Goal: Task Accomplishment & Management: Use online tool/utility

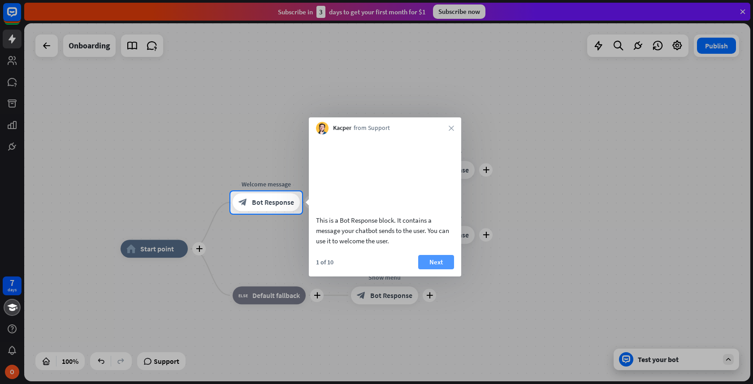
click at [441, 267] on button "Next" at bounding box center [436, 262] width 36 height 14
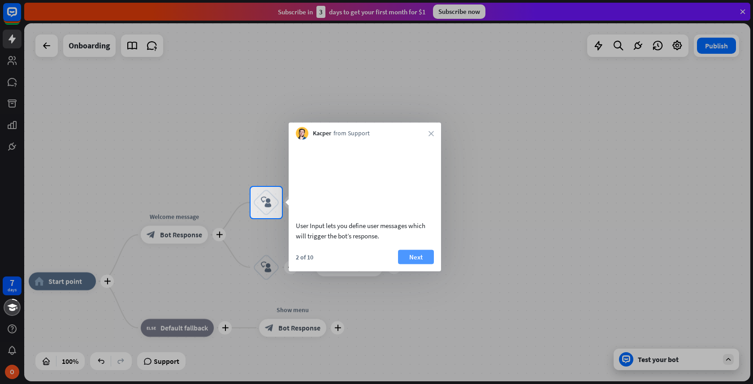
click at [414, 264] on button "Next" at bounding box center [416, 257] width 36 height 14
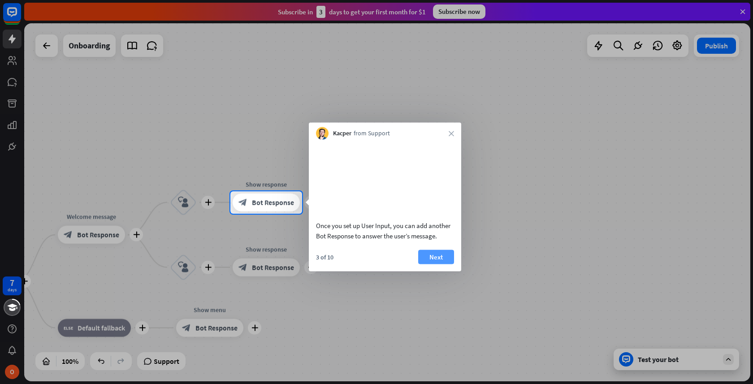
click at [433, 264] on button "Next" at bounding box center [436, 257] width 36 height 14
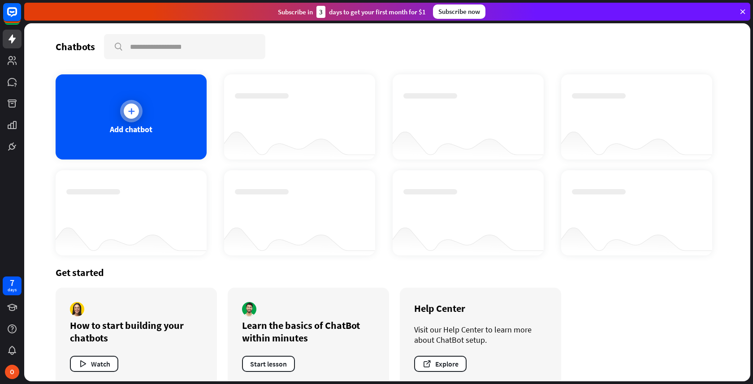
click at [134, 123] on div "Add chatbot" at bounding box center [131, 116] width 151 height 85
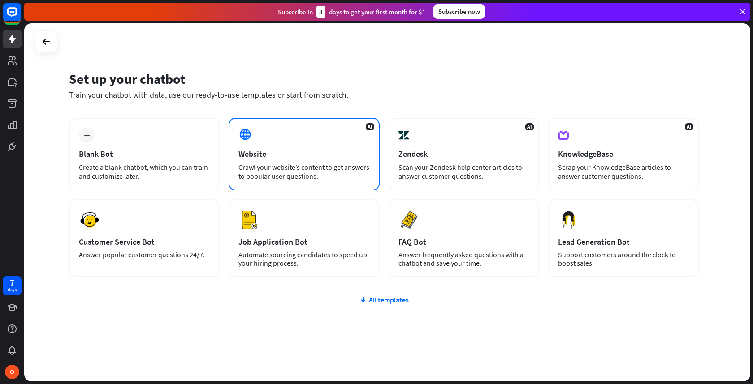
click at [285, 153] on div "Website" at bounding box center [303, 154] width 131 height 10
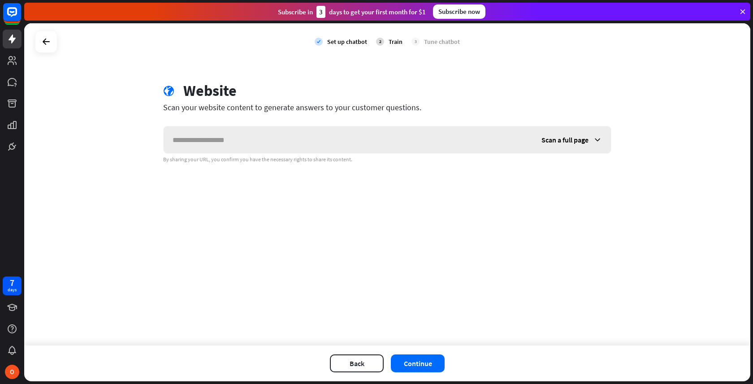
click at [285, 141] on input "text" at bounding box center [348, 139] width 369 height 27
type input "**********"
click at [419, 363] on button "Continue" at bounding box center [418, 364] width 54 height 18
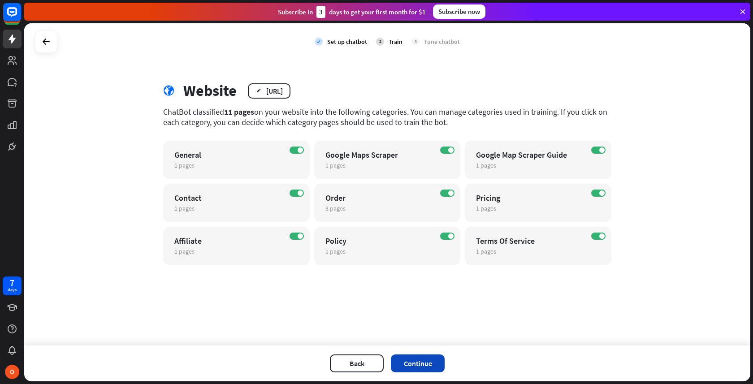
click at [421, 362] on button "Continue" at bounding box center [418, 364] width 54 height 18
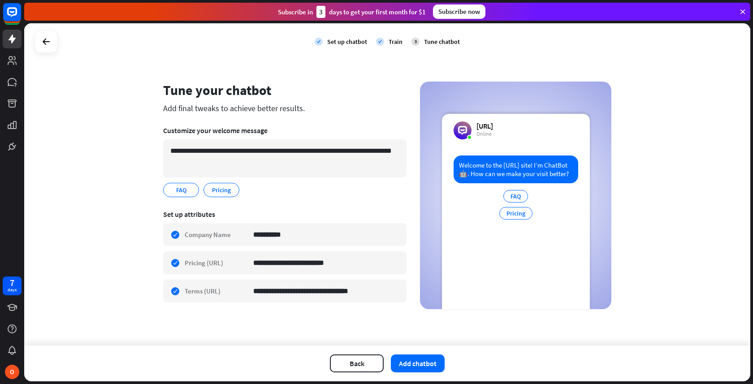
click at [539, 212] on div "Welcome to the [URL] site! I’m ChatBot 🤖. How can we make your visit better? FA…" at bounding box center [516, 233] width 148 height 154
click at [504, 211] on div "FAQ Pricing" at bounding box center [515, 207] width 33 height 34
click at [422, 356] on button "Add chatbot" at bounding box center [418, 364] width 54 height 18
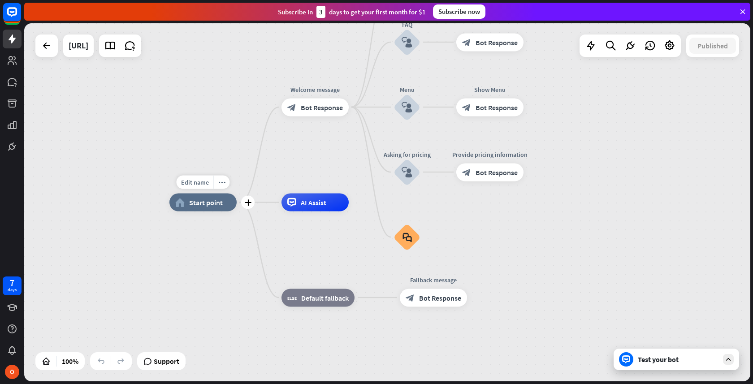
click at [211, 212] on div "Edit name more_horiz plus home_2 Start point" at bounding box center [202, 203] width 67 height 18
click at [203, 201] on span "Start point" at bounding box center [206, 202] width 34 height 9
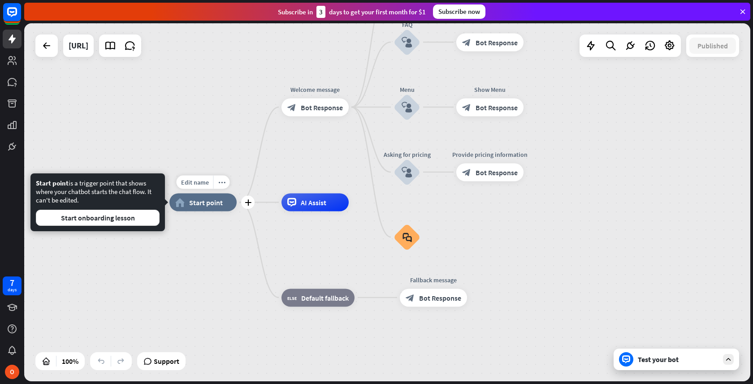
click at [237, 212] on div "Edit name more_horiz plus home_2 Start point" at bounding box center [202, 203] width 67 height 18
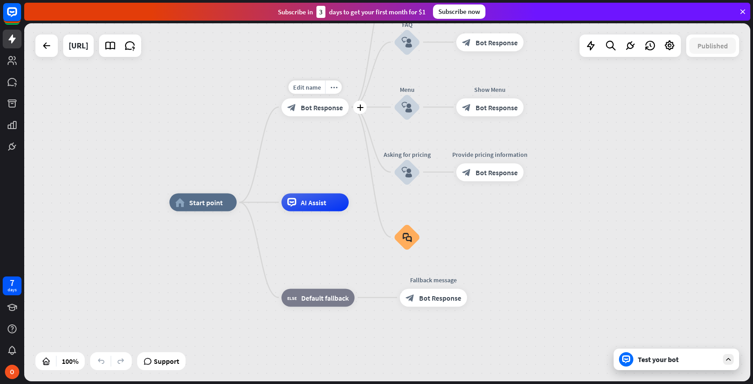
click at [314, 114] on div "block_bot_response Bot Response" at bounding box center [314, 107] width 67 height 18
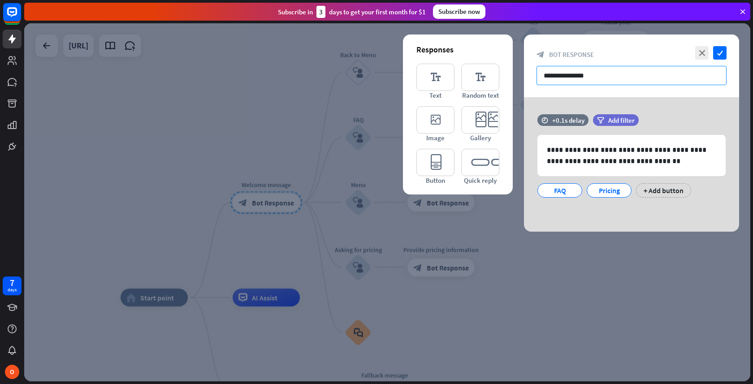
click at [568, 81] on input "**********" at bounding box center [631, 75] width 190 height 19
click at [296, 230] on div at bounding box center [387, 202] width 726 height 358
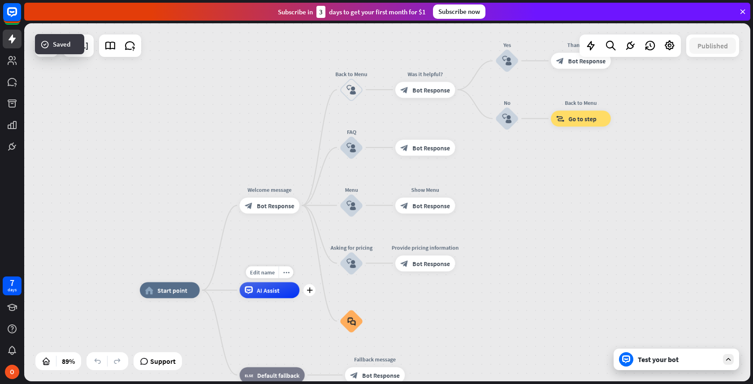
click at [282, 293] on div "AI Assist" at bounding box center [270, 290] width 60 height 16
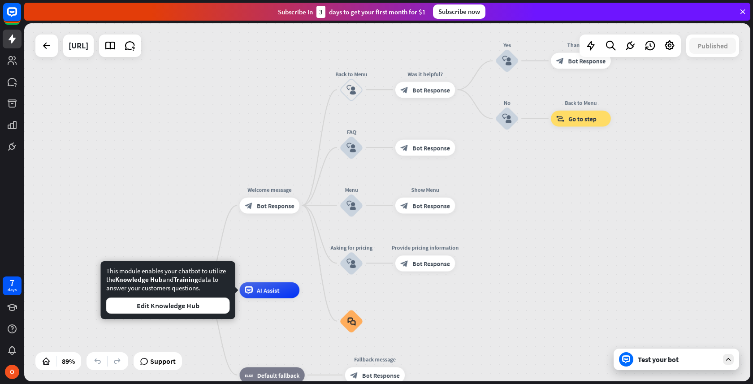
click at [296, 214] on div "Edit name more_horiz plus Welcome message block_bot_response Bot Response" at bounding box center [270, 206] width 60 height 16
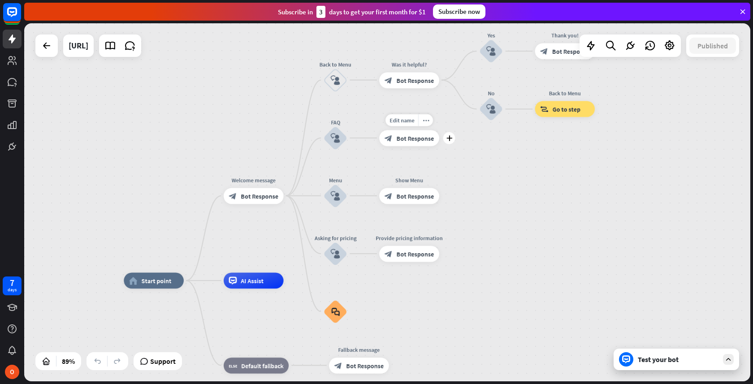
click at [407, 139] on span "Bot Response" at bounding box center [416, 138] width 38 height 8
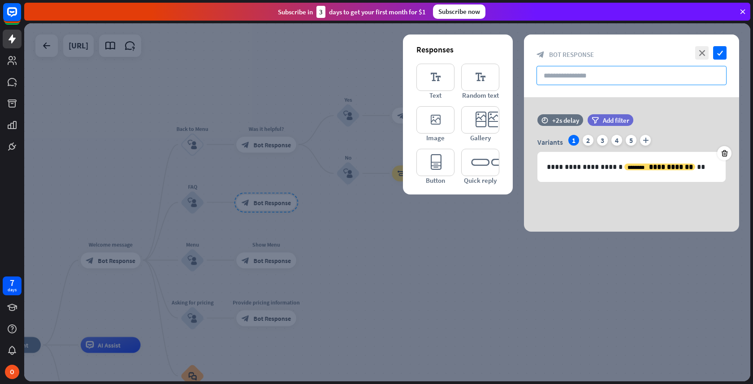
click at [577, 80] on input "text" at bounding box center [631, 75] width 190 height 19
click at [480, 74] on icon "editor_text" at bounding box center [480, 77] width 38 height 27
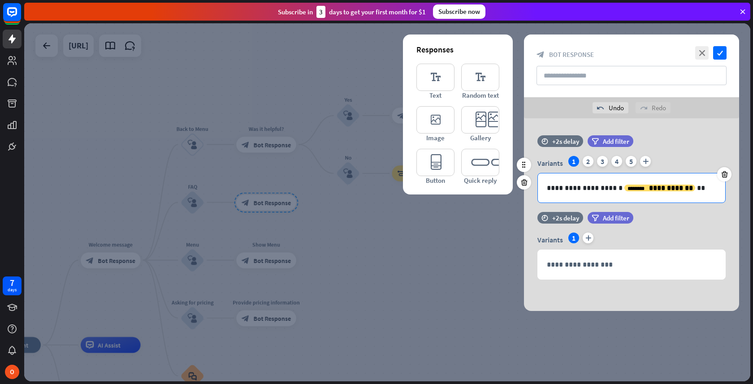
click at [565, 181] on div "**********" at bounding box center [631, 187] width 187 height 29
click at [704, 54] on icon "close" at bounding box center [701, 52] width 13 height 13
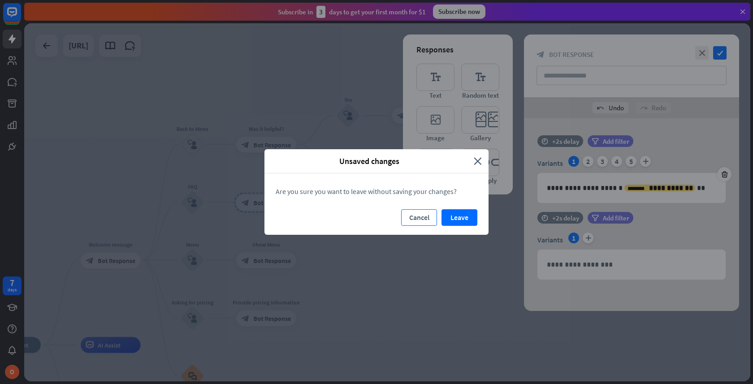
click at [421, 217] on button "Cancel" at bounding box center [419, 217] width 36 height 17
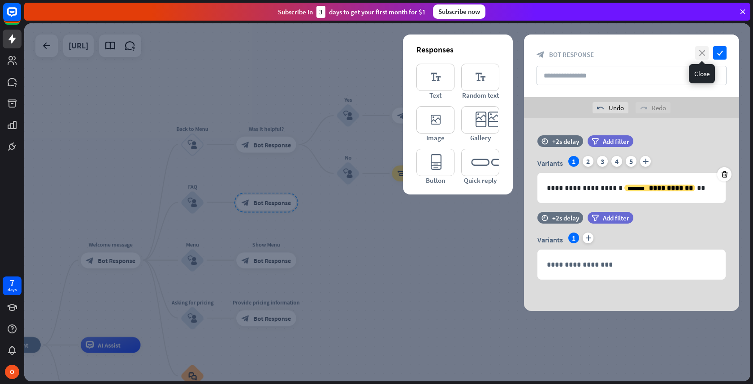
click at [705, 53] on icon "close" at bounding box center [701, 52] width 13 height 13
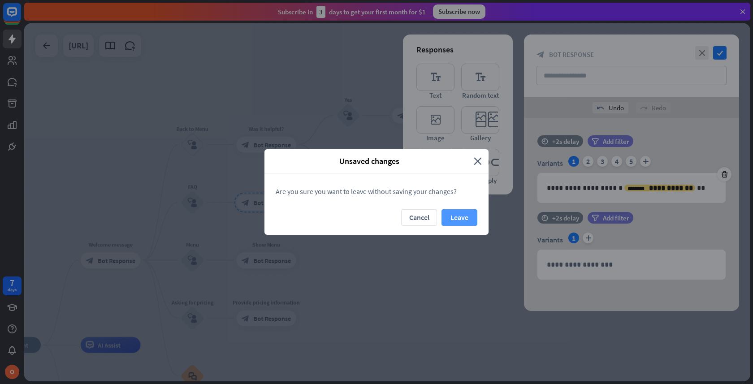
click at [451, 224] on button "Leave" at bounding box center [459, 217] width 36 height 17
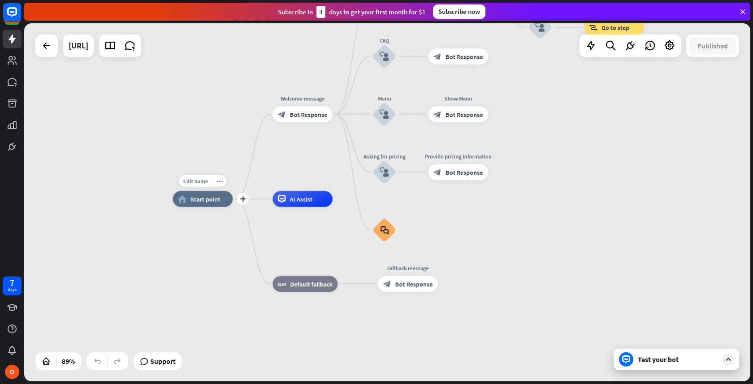
click at [208, 195] on span "Start point" at bounding box center [205, 199] width 30 height 8
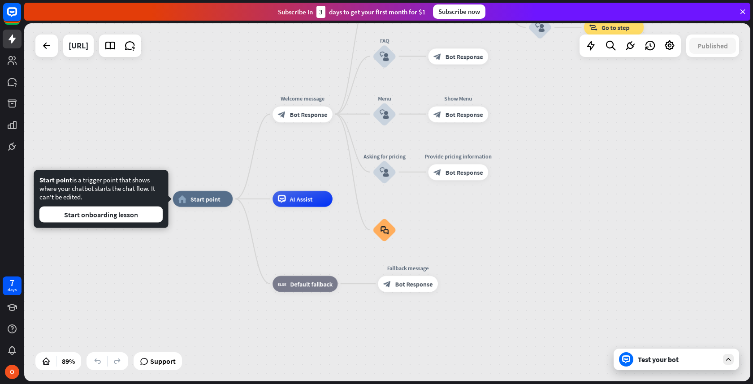
click at [654, 365] on div "Test your bot" at bounding box center [676, 360] width 125 height 22
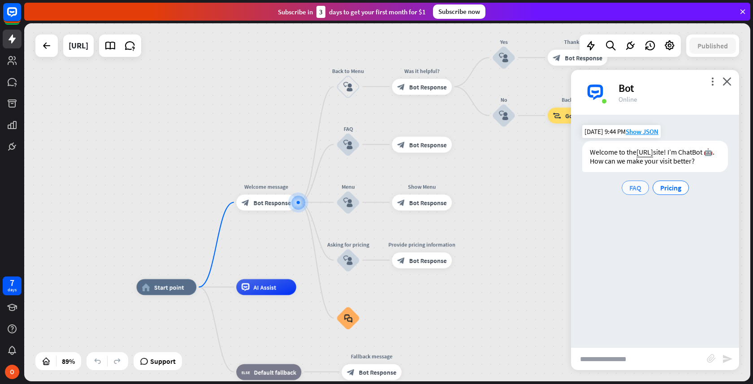
click at [632, 191] on span "FAQ" at bounding box center [635, 187] width 12 height 9
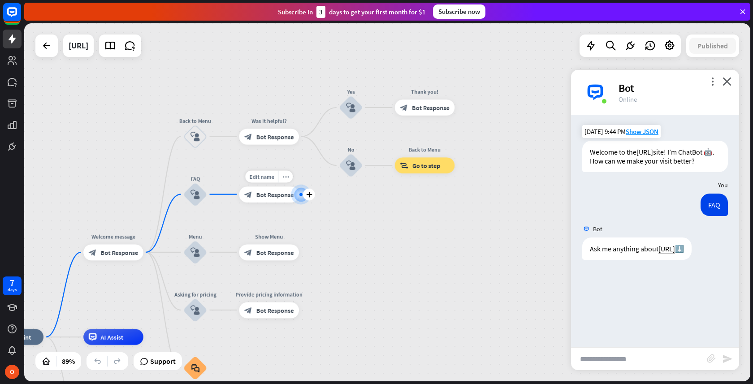
click at [254, 199] on div "block_bot_response Bot Response" at bounding box center [269, 194] width 60 height 16
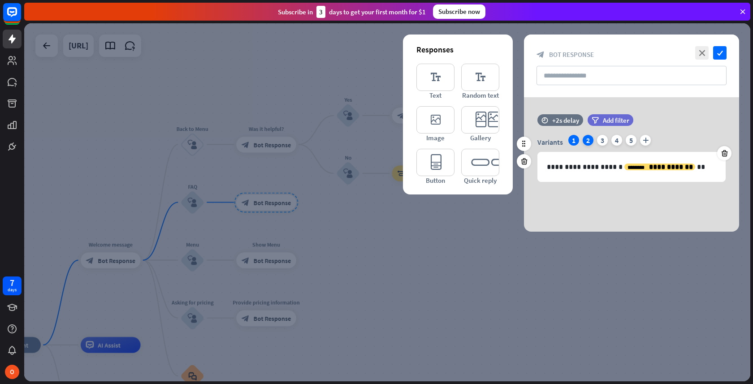
click at [589, 140] on div "2" at bounding box center [588, 140] width 11 height 11
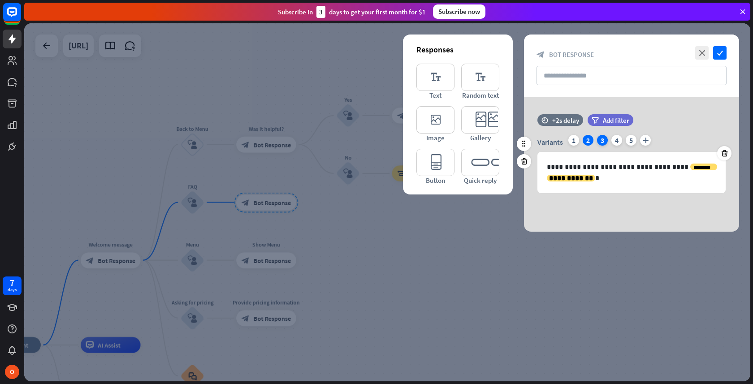
click at [602, 141] on div "3" at bounding box center [602, 140] width 11 height 11
click at [614, 142] on div "4" at bounding box center [616, 140] width 11 height 11
click at [637, 140] on div "Variants 1 2 3 4 5 plus" at bounding box center [631, 142] width 188 height 14
click at [570, 141] on div "1" at bounding box center [573, 140] width 11 height 11
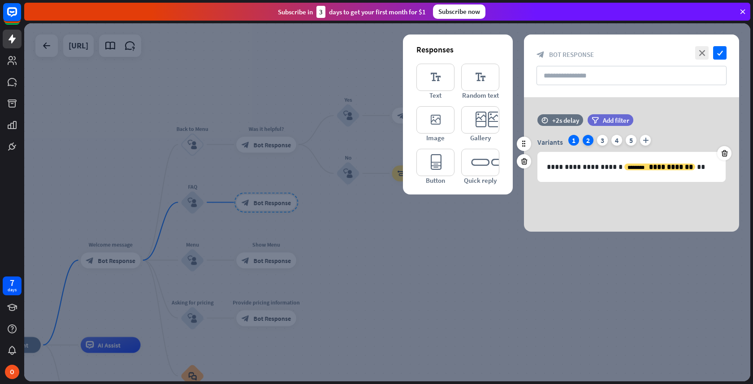
click at [588, 143] on div "2" at bounding box center [588, 140] width 11 height 11
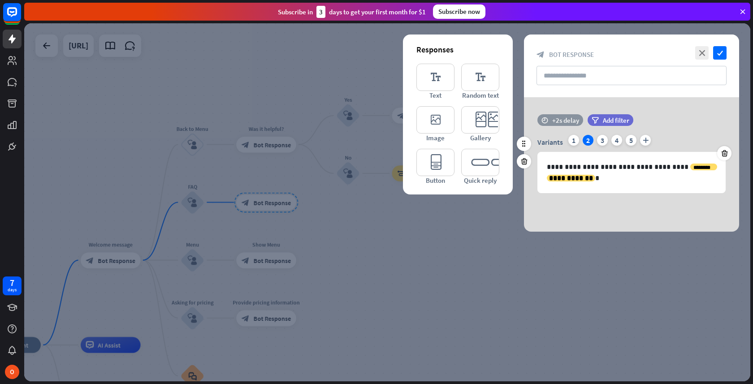
click at [559, 120] on div "+2s delay" at bounding box center [565, 120] width 27 height 9
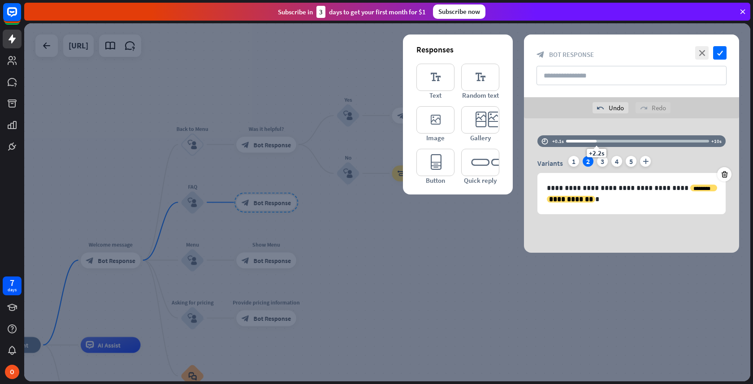
click at [596, 133] on div "**********" at bounding box center [631, 185] width 215 height 134
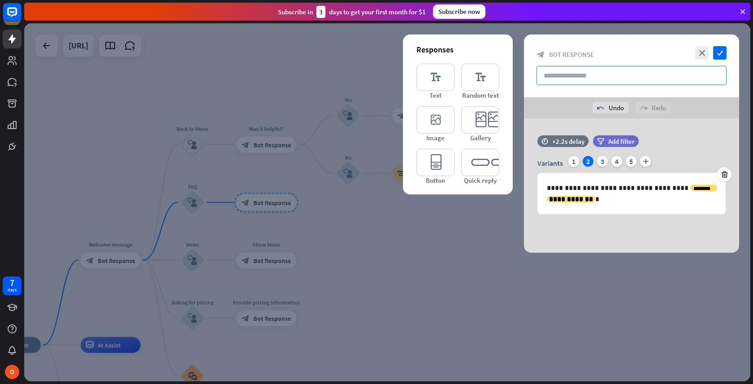
click at [560, 81] on input "text" at bounding box center [631, 75] width 190 height 19
type input "*********"
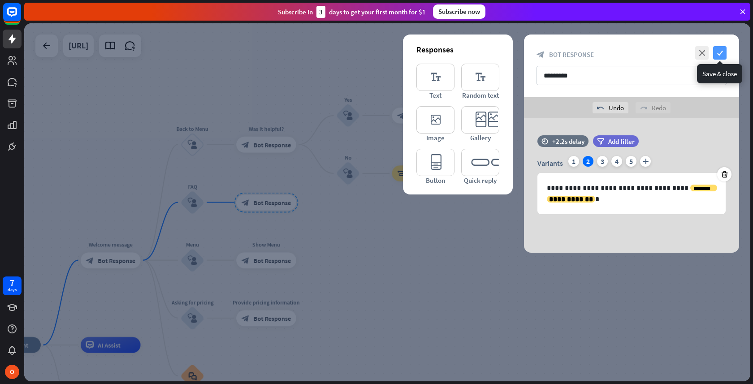
click at [717, 51] on icon "check" at bounding box center [719, 52] width 13 height 13
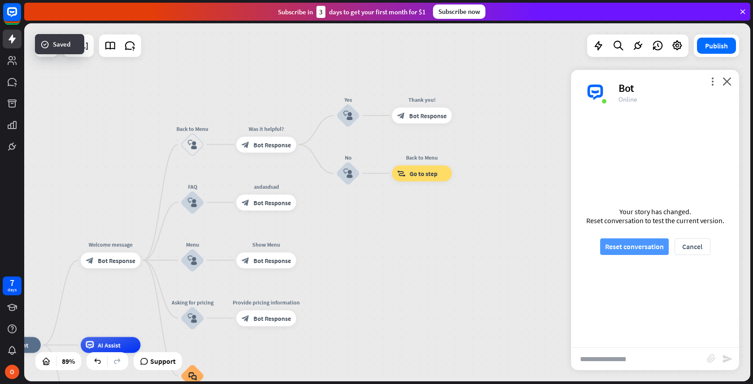
click at [611, 243] on button "Reset conversation" at bounding box center [634, 246] width 69 height 17
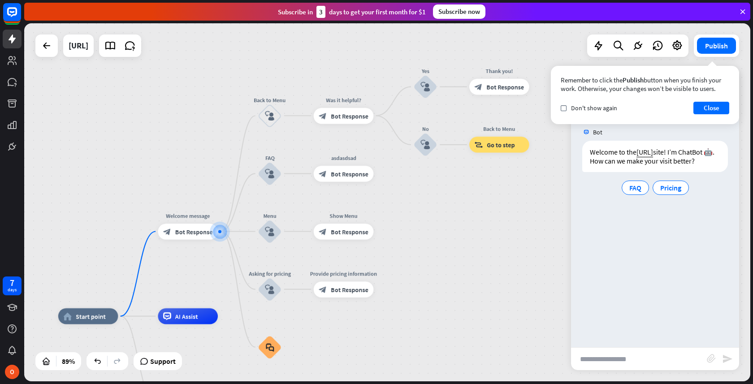
click at [613, 360] on input "text" at bounding box center [639, 359] width 136 height 22
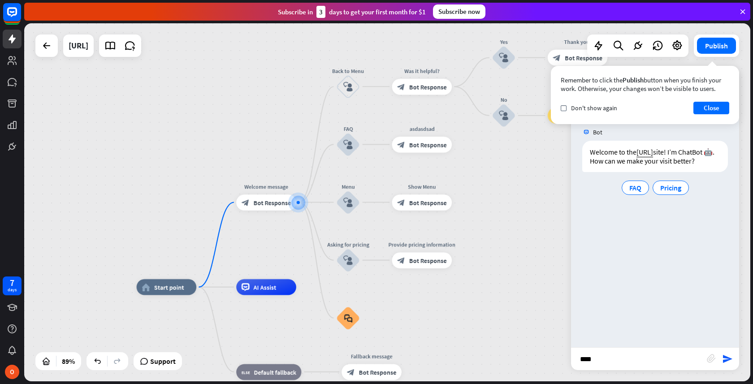
type input "****"
drag, startPoint x: 688, startPoint y: 324, endPoint x: 727, endPoint y: 357, distance: 51.5
click at [727, 357] on icon "send" at bounding box center [727, 359] width 11 height 11
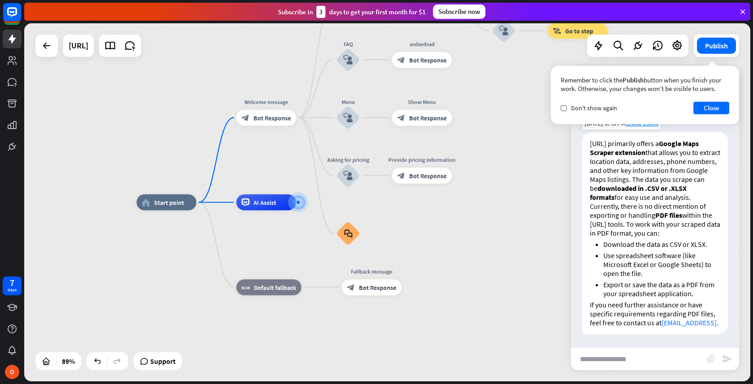
scroll to position [22, 0]
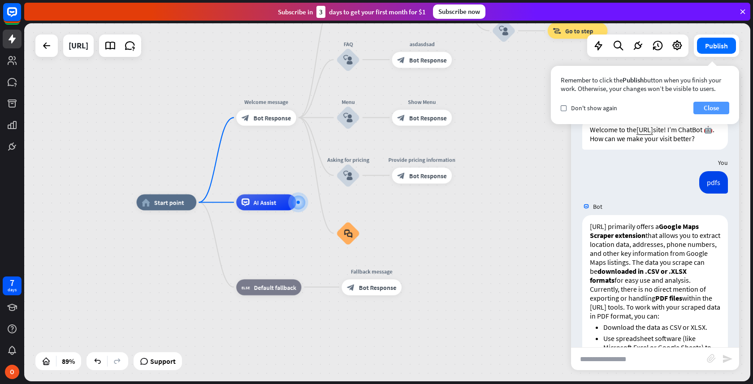
click at [714, 112] on button "Close" at bounding box center [711, 108] width 36 height 13
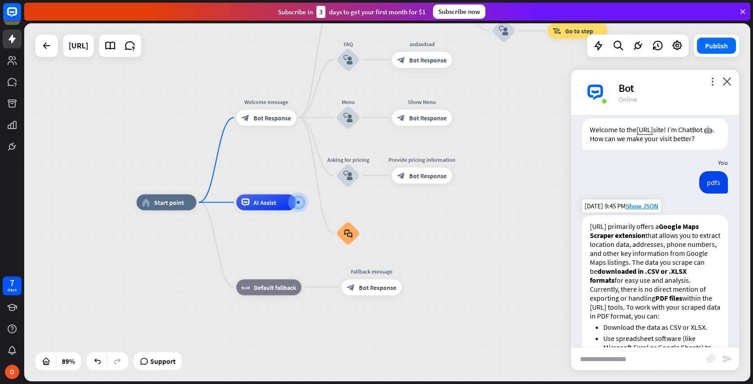
scroll to position [44, 0]
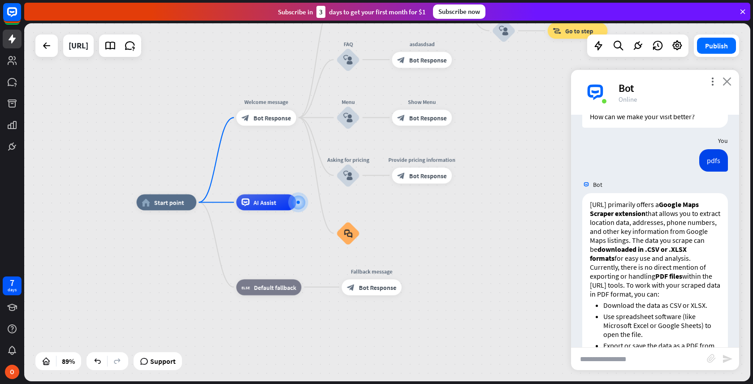
click at [725, 82] on icon "close" at bounding box center [727, 81] width 9 height 9
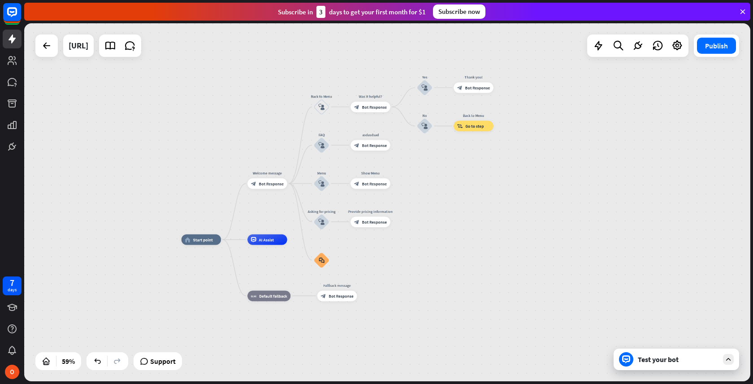
drag, startPoint x: 408, startPoint y: 134, endPoint x: 396, endPoint y: 166, distance: 34.6
click at [396, 166] on div "home_2 Start point Welcome message block_bot_response Bot Response Back to Menu…" at bounding box center [387, 202] width 726 height 358
